Goal: Task Accomplishment & Management: Manage account settings

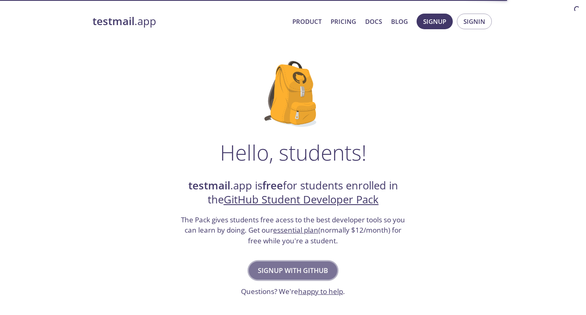
click at [323, 271] on span "Signup with GitHub" at bounding box center [293, 271] width 70 height 12
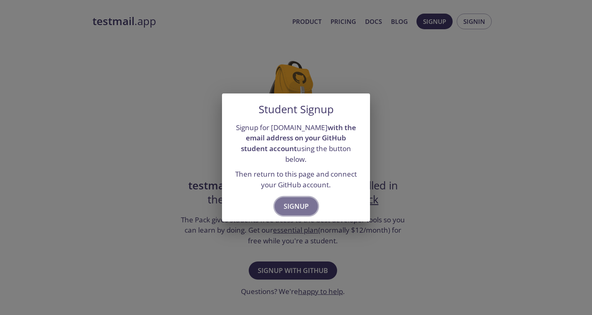
click at [298, 200] on span "Signup" at bounding box center [296, 206] width 25 height 12
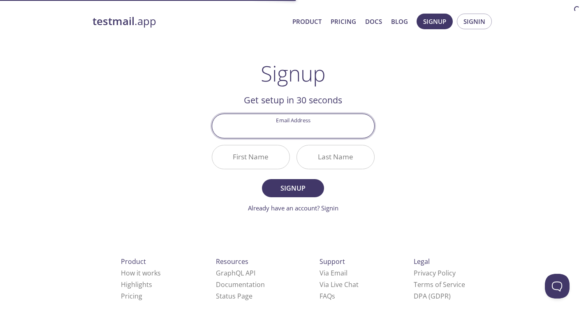
click at [320, 129] on input "Email Address" at bounding box center [293, 125] width 162 height 23
type input "[EMAIL_ADDRESS][DOMAIN_NAME]"
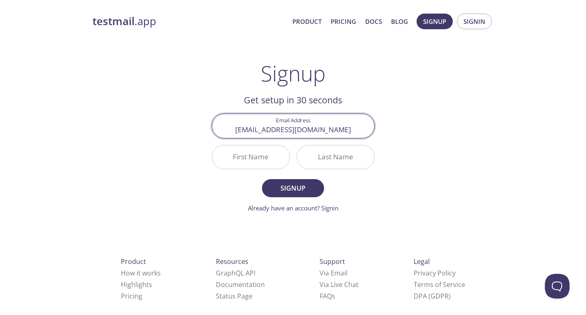
click at [257, 158] on input "First Name" at bounding box center [250, 156] width 77 height 23
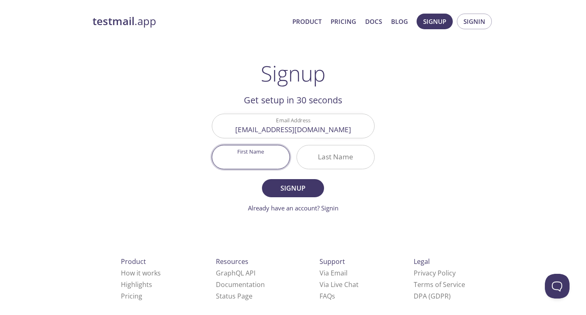
type input "D"
type input "[PERSON_NAME]"
click at [324, 166] on input "Last Name" at bounding box center [335, 156] width 77 height 23
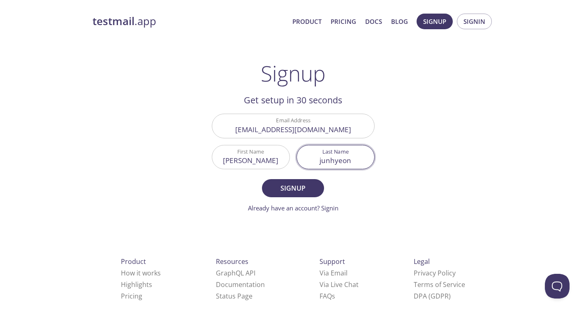
type input "junhyeon"
click at [262, 179] on button "Signup" at bounding box center [293, 188] width 62 height 18
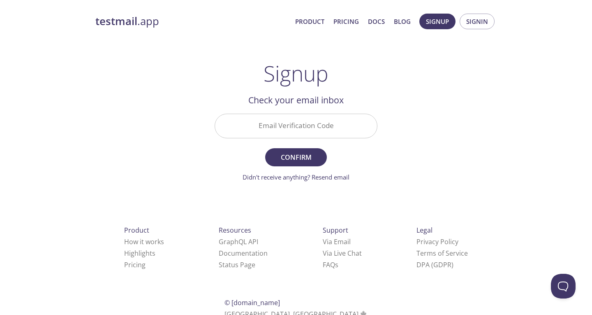
click at [312, 131] on input "Email Verification Code" at bounding box center [296, 125] width 162 height 23
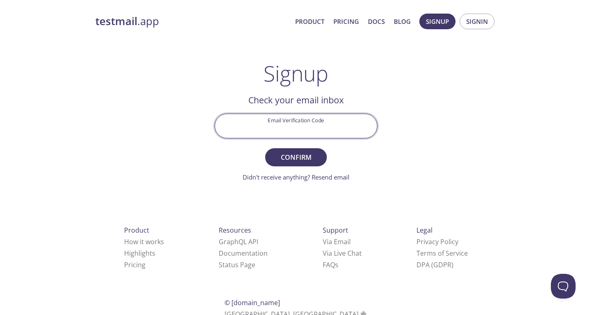
paste input "16M2TT5"
type input "16M2TT5"
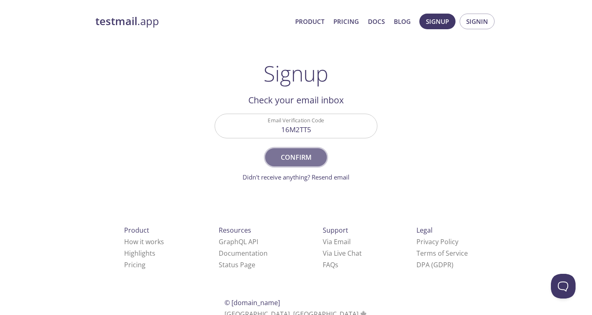
click at [299, 156] on span "Confirm" at bounding box center [296, 157] width 44 height 12
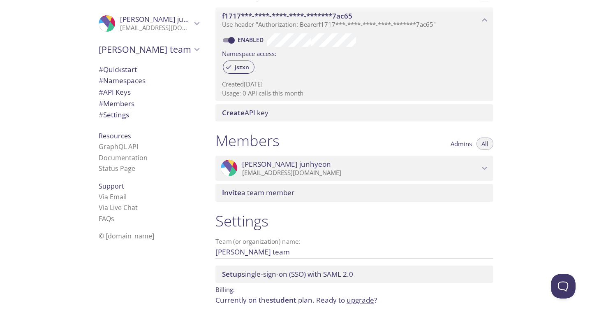
scroll to position [270, 0]
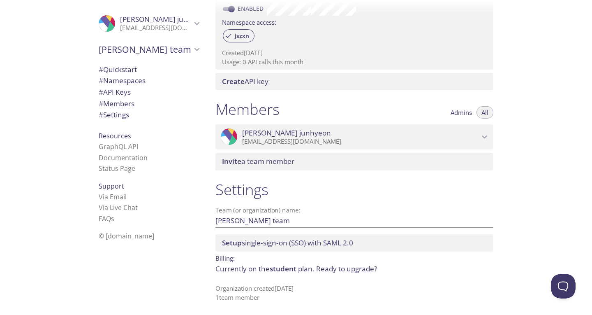
click at [155, 81] on span "# Namespaces" at bounding box center [149, 80] width 100 height 11
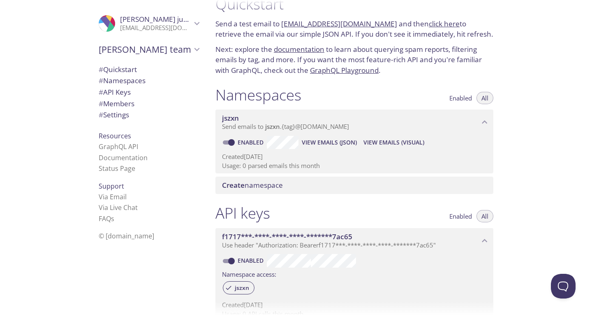
scroll to position [15, 0]
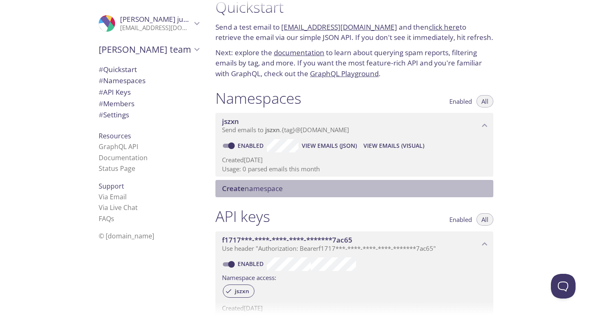
click at [272, 192] on span "Create namespace" at bounding box center [252, 187] width 61 height 9
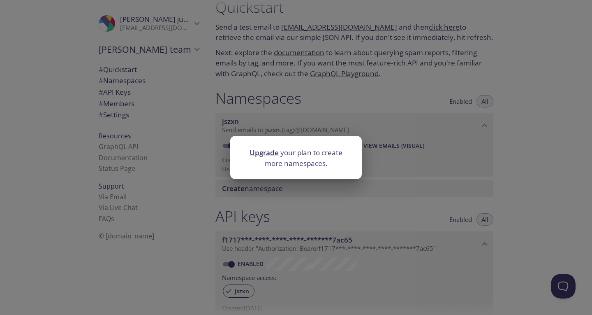
click at [321, 201] on div "Upgrade your plan to create more namespaces." at bounding box center [296, 157] width 592 height 315
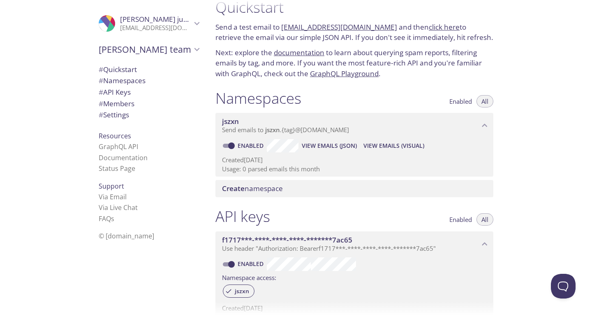
scroll to position [0, 0]
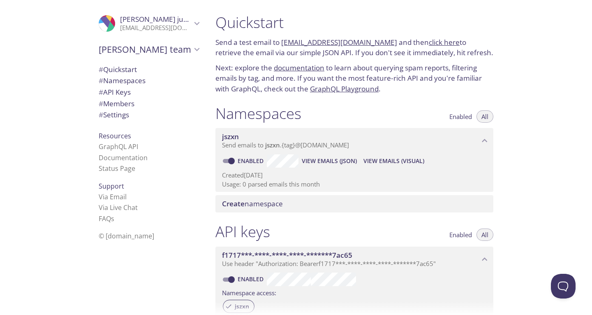
click at [329, 206] on span "Create namespace" at bounding box center [356, 203] width 268 height 9
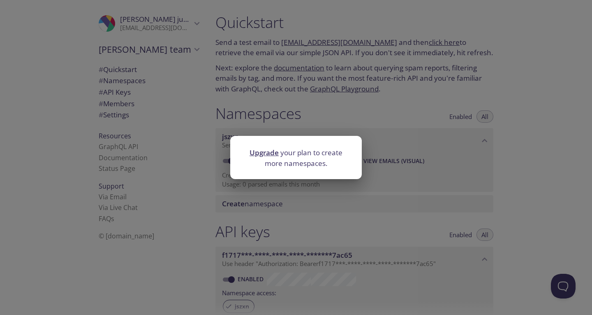
click at [327, 205] on div "Upgrade your plan to create more namespaces." at bounding box center [296, 157] width 592 height 315
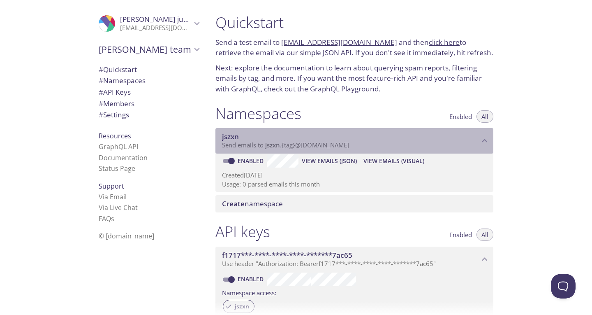
click at [295, 140] on span "jszxn" at bounding box center [351, 136] width 258 height 9
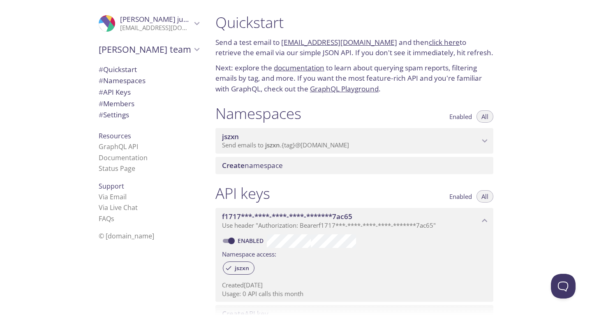
click at [260, 140] on span "jszxn" at bounding box center [351, 136] width 258 height 9
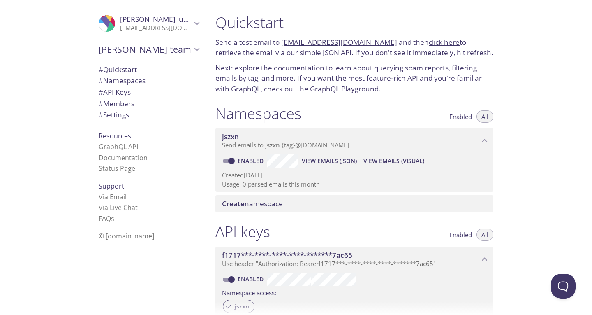
click at [260, 188] on p "Usage: 0 parsed emails this month" at bounding box center [354, 184] width 265 height 9
click at [267, 185] on p "Usage: 0 parsed emails this month" at bounding box center [354, 184] width 265 height 9
click at [255, 160] on link "Enabled" at bounding box center [252, 161] width 30 height 8
click at [246, 160] on input "Enabled" at bounding box center [232, 161] width 30 height 10
click at [250, 159] on link "Disabled" at bounding box center [253, 161] width 32 height 8
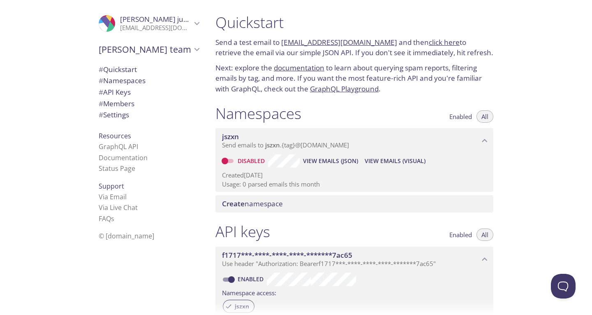
click at [267, 207] on span "Create namespace" at bounding box center [252, 203] width 61 height 9
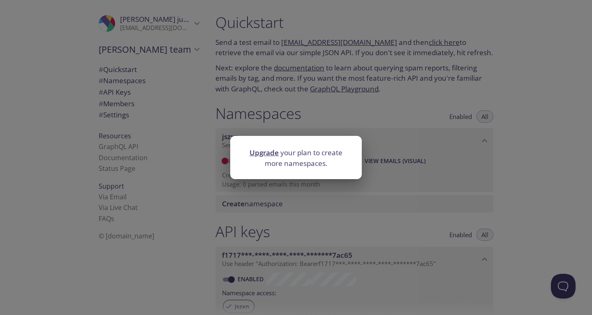
click at [257, 200] on div "Upgrade your plan to create more namespaces." at bounding box center [296, 157] width 592 height 315
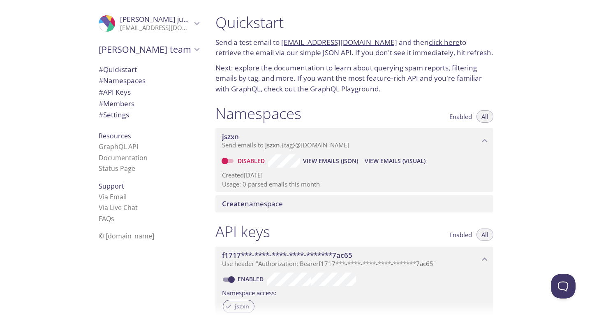
click at [248, 159] on link "Disabled" at bounding box center [253, 161] width 32 height 8
click at [240, 159] on input "Disabled" at bounding box center [225, 161] width 30 height 10
checkbox input "true"
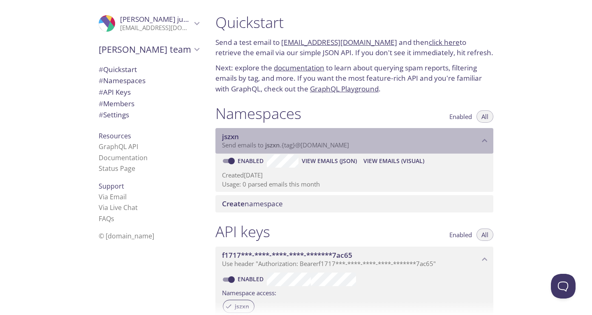
drag, startPoint x: 332, startPoint y: 141, endPoint x: 262, endPoint y: 139, distance: 70.4
click at [262, 139] on span "jszxn" at bounding box center [351, 136] width 258 height 9
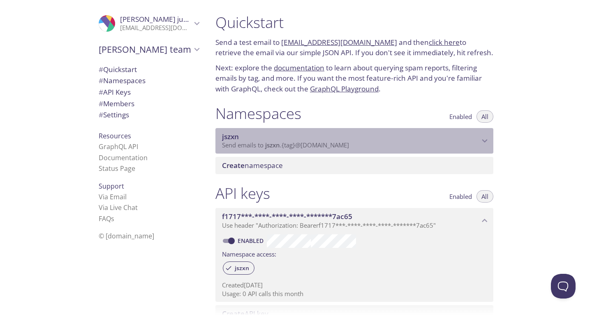
click at [314, 142] on span "Send emails to jszxn . {tag} @inbox.testmail.app" at bounding box center [285, 145] width 127 height 8
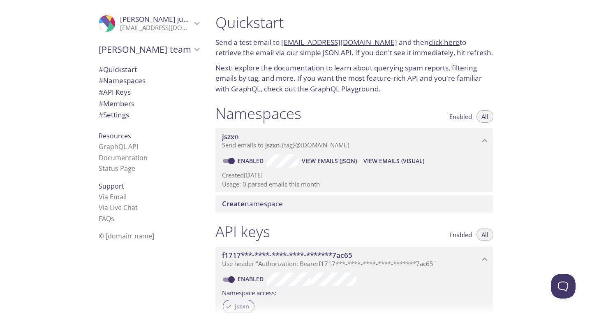
drag, startPoint x: 314, startPoint y: 142, endPoint x: 287, endPoint y: 193, distance: 57.6
click at [287, 193] on div "Namespaces Enabled All jszxn Send emails to jszxn . {tag} @inbox.testmail.app E…" at bounding box center [354, 158] width 291 height 118
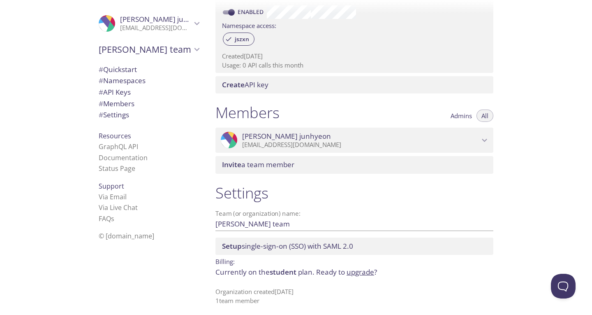
scroll to position [270, 0]
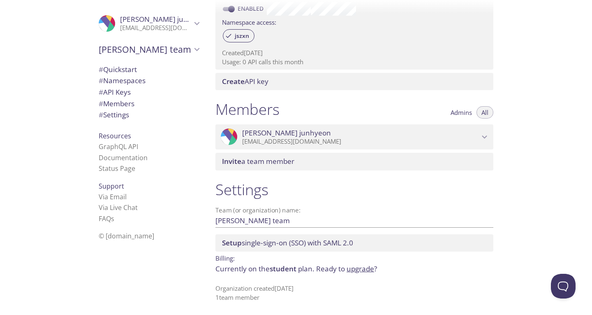
click at [160, 93] on span "# API Keys" at bounding box center [149, 92] width 100 height 11
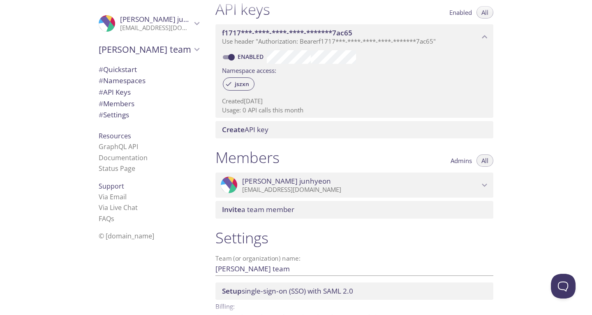
click at [134, 65] on span "# Quickstart" at bounding box center [149, 69] width 100 height 11
